Goal: Information Seeking & Learning: Learn about a topic

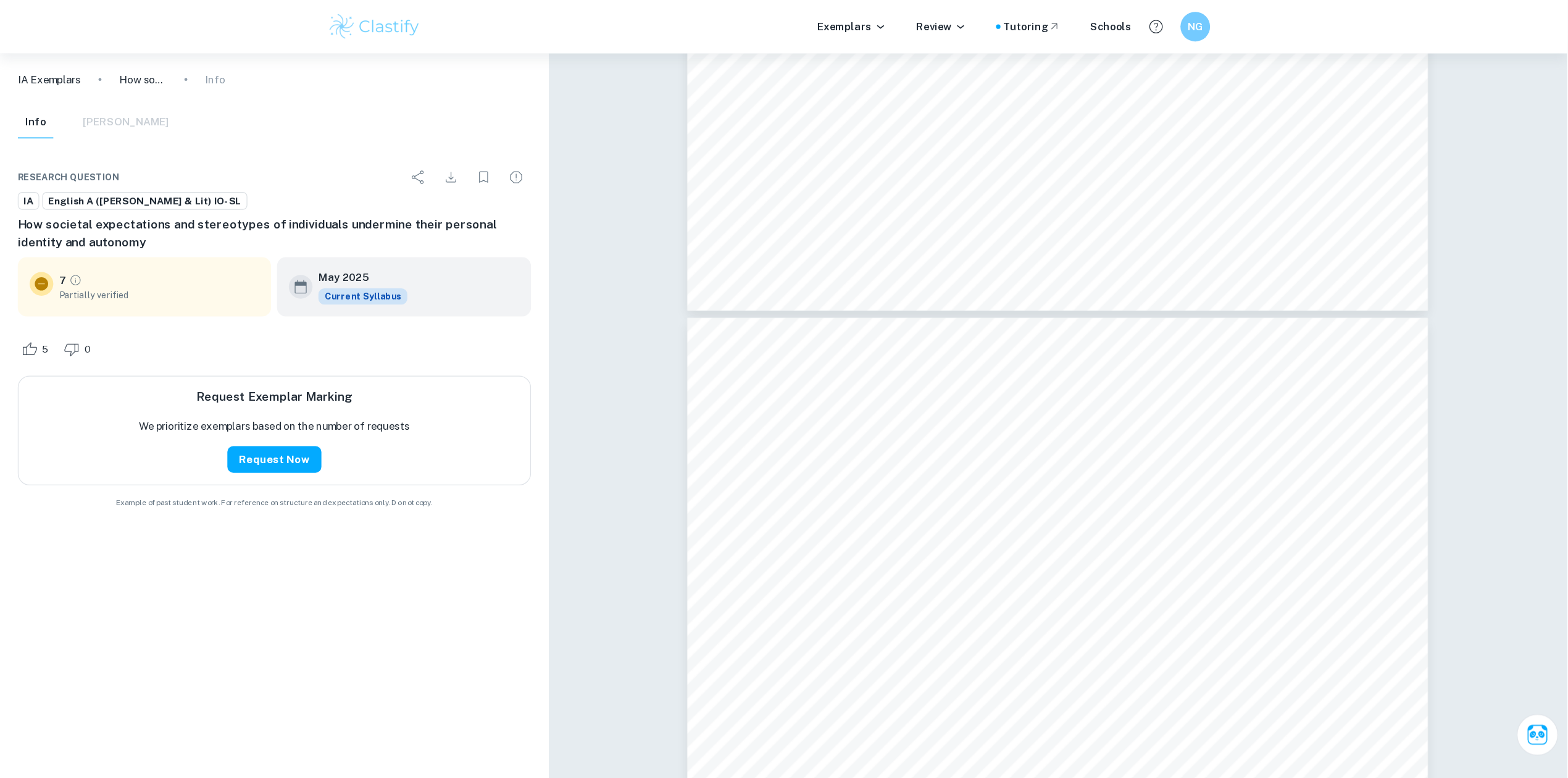
scroll to position [1500, 0]
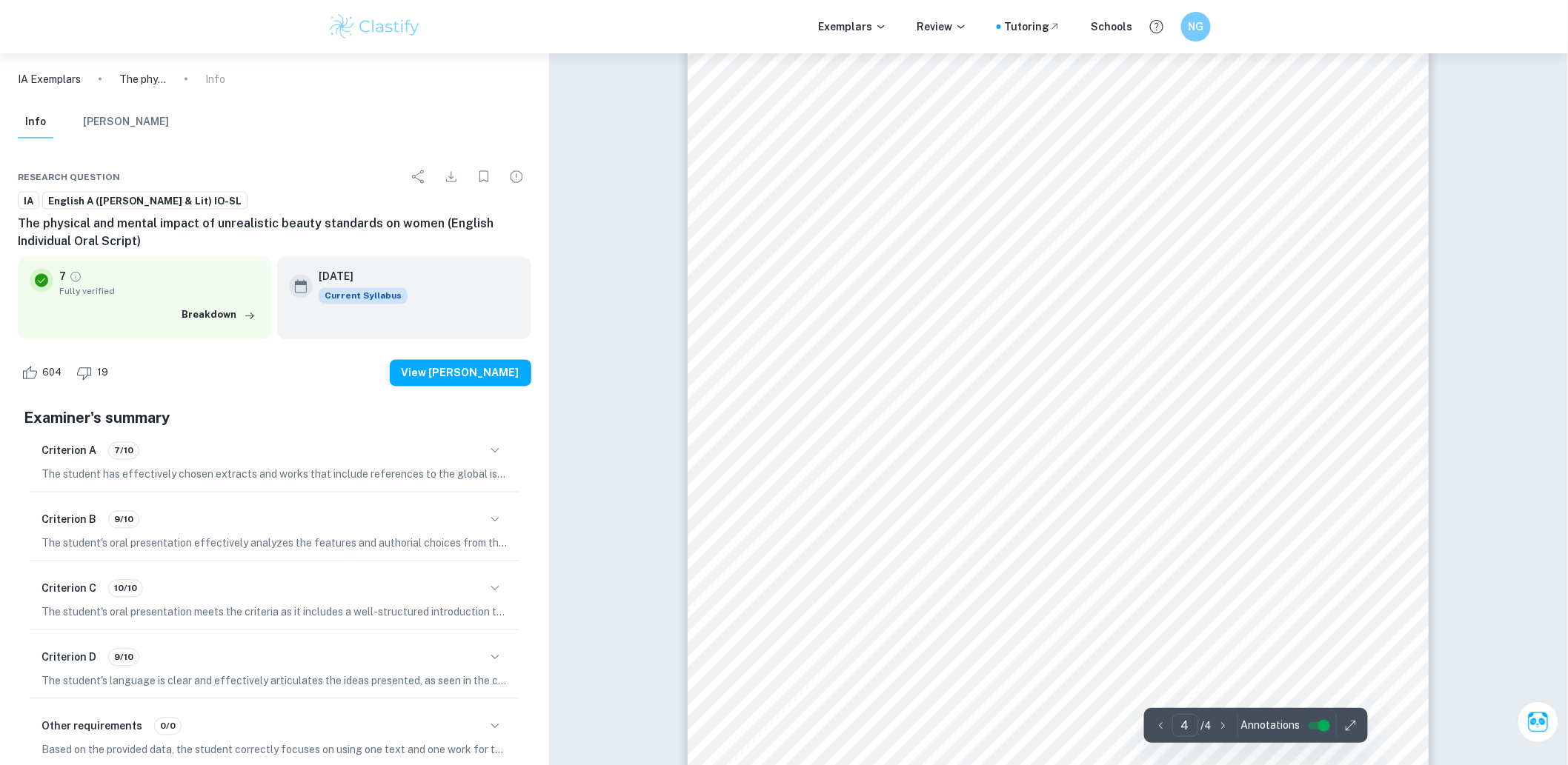
scroll to position [3647, 0]
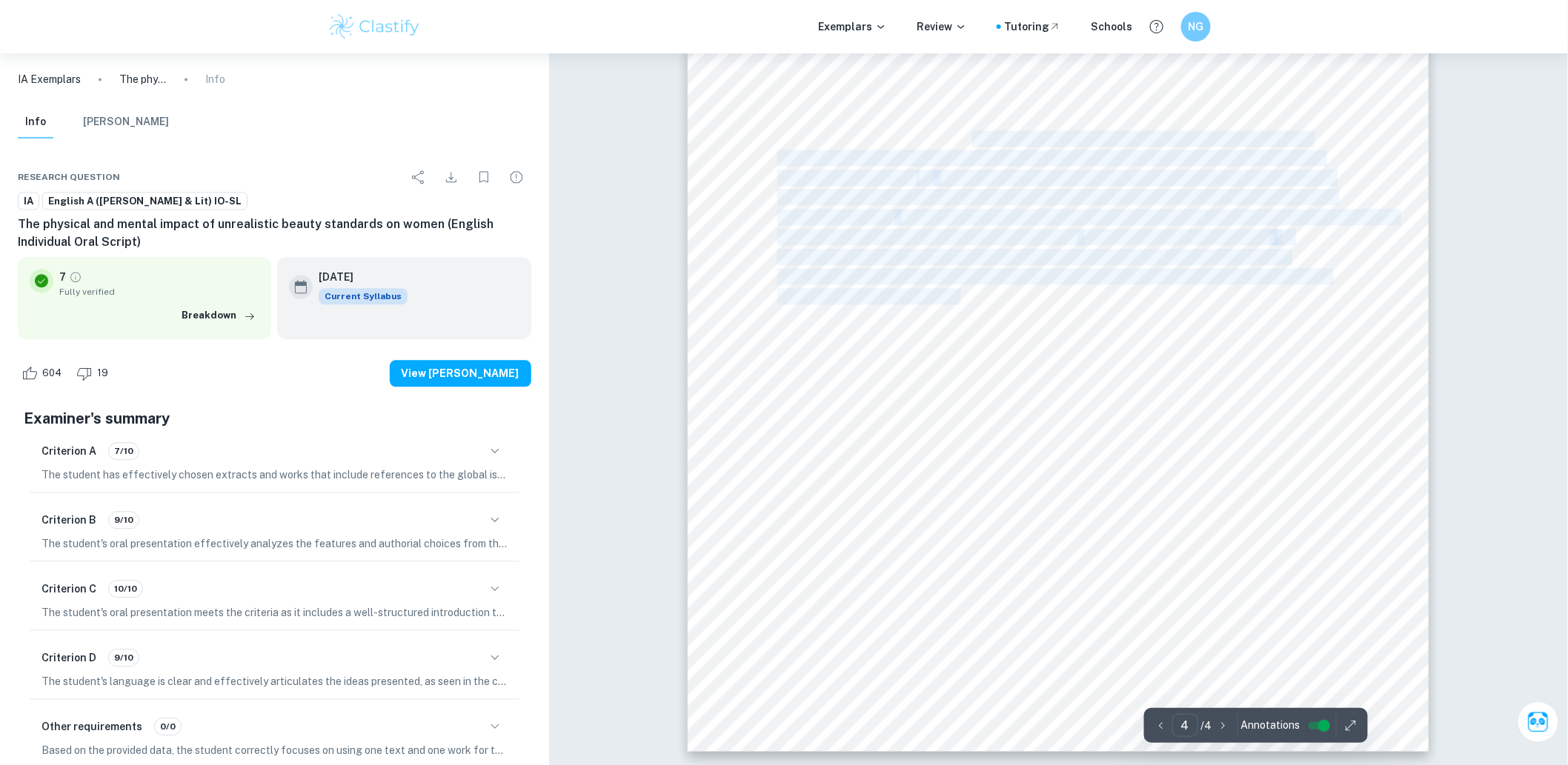
drag, startPoint x: 987, startPoint y: 133, endPoint x: 1004, endPoint y: 299, distance: 166.9
click at [1010, 316] on div "natural while using a woman who fits into the Eurocentric standards of being wh…" at bounding box center [1058, 227] width 741 height 1048
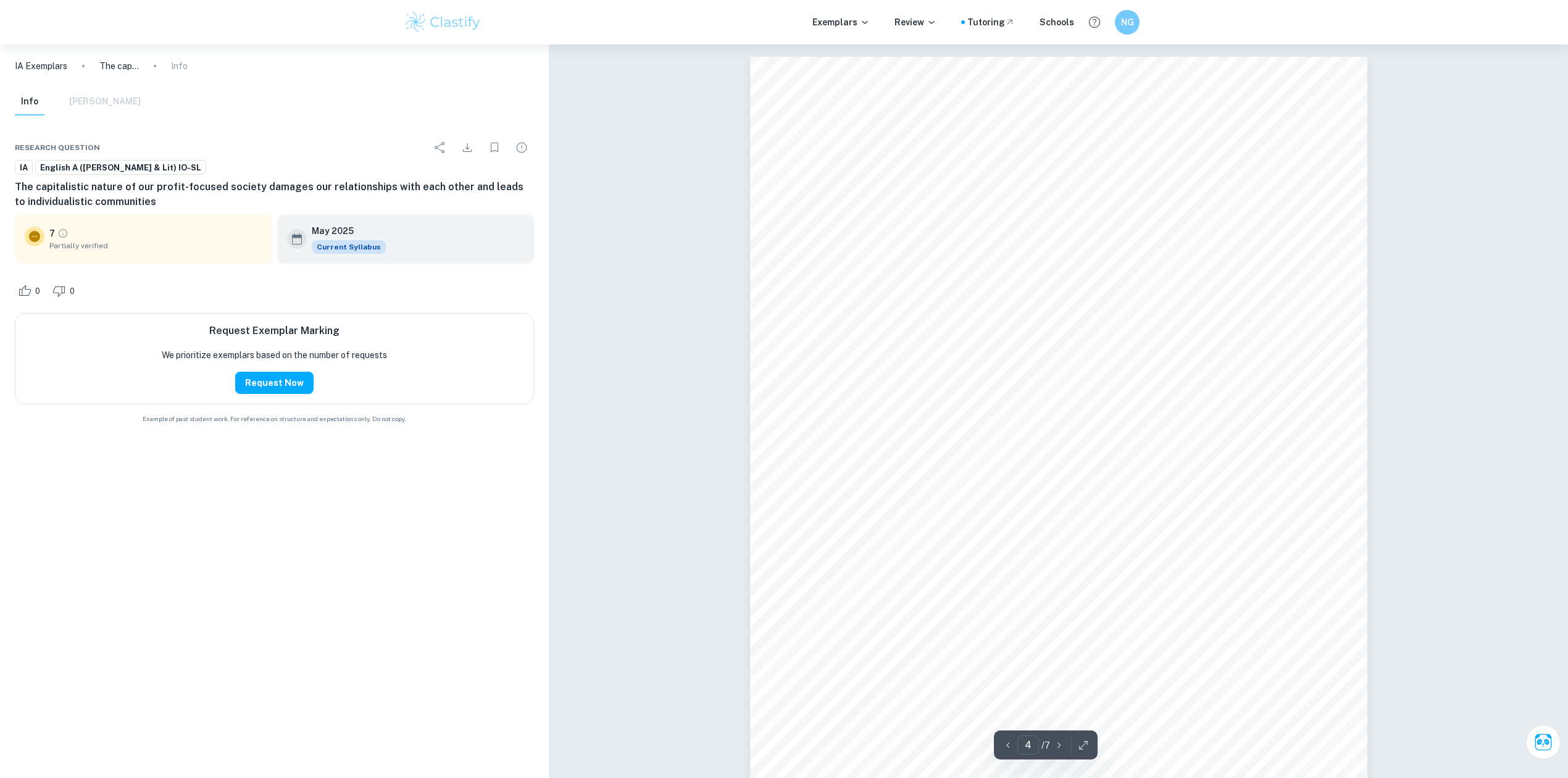
scroll to position [2812, 0]
